Goal: Task Accomplishment & Management: Manage account settings

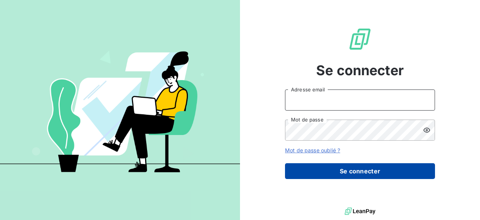
type input "[PERSON_NAME][EMAIL_ADDRESS][DOMAIN_NAME]"
click at [319, 172] on button "Se connecter" at bounding box center [360, 171] width 150 height 16
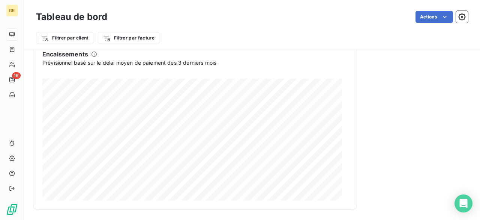
scroll to position [512, 0]
